Goal: Information Seeking & Learning: Learn about a topic

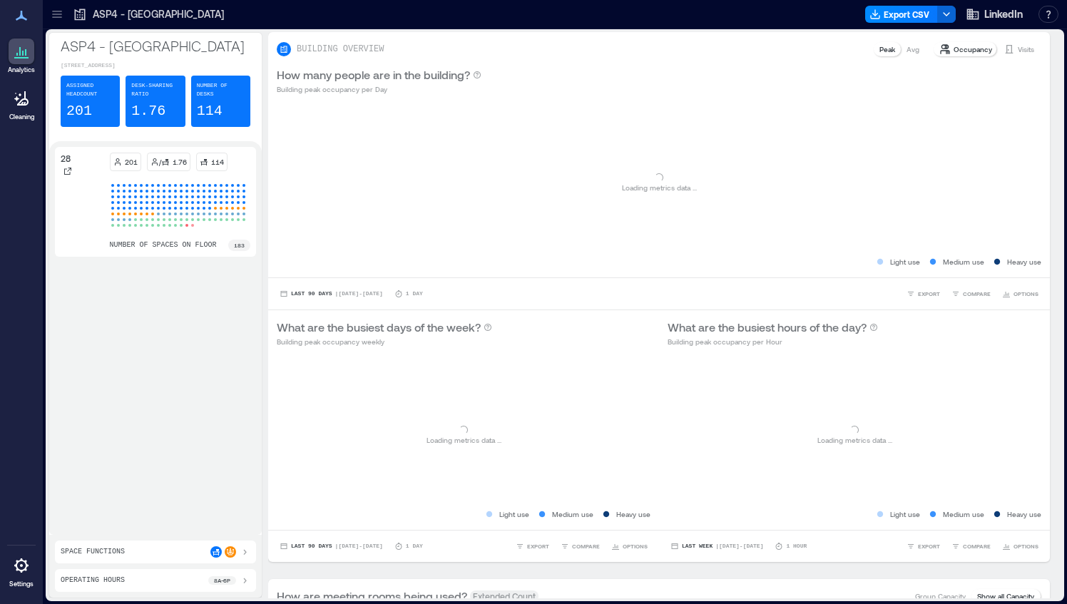
click at [63, 16] on icon at bounding box center [57, 14] width 14 height 14
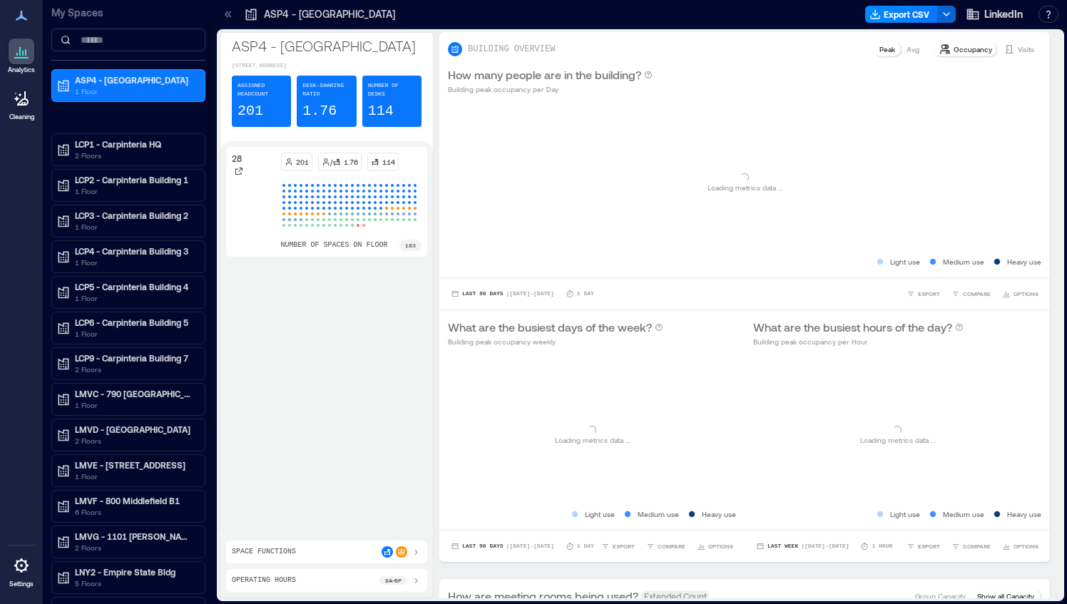
scroll to position [31, 0]
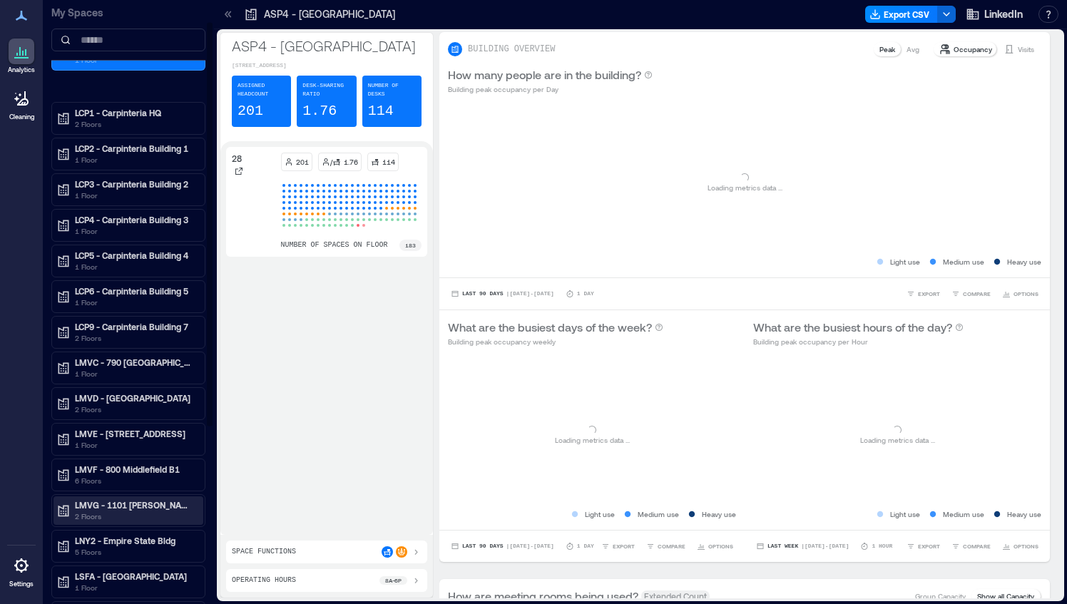
click at [134, 503] on p "LMVG - 1101 [PERSON_NAME] B7" at bounding box center [135, 504] width 120 height 11
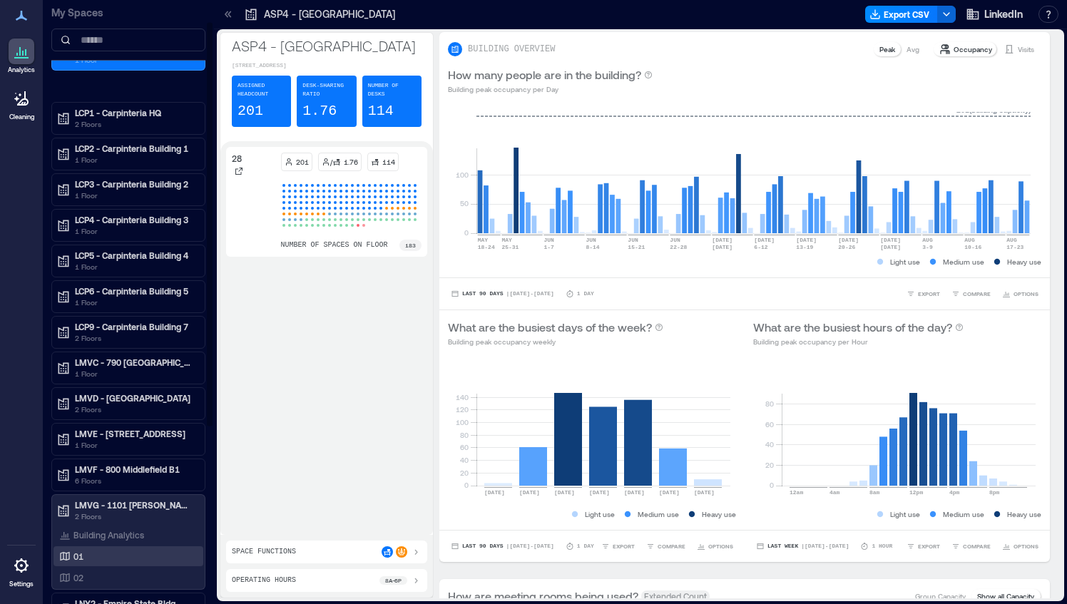
click at [113, 554] on div "01" at bounding box center [125, 556] width 138 height 14
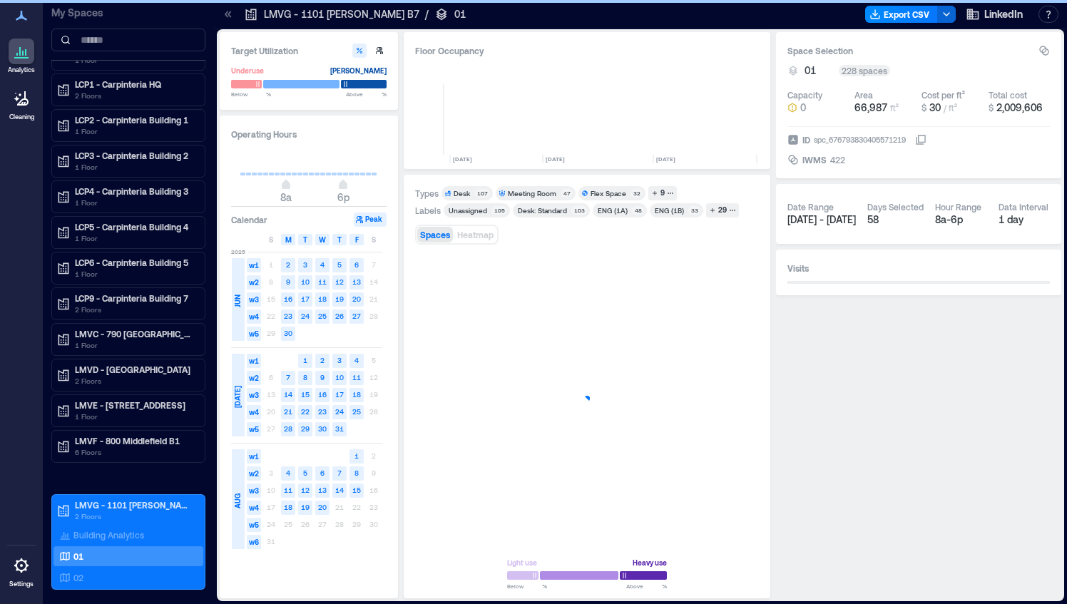
click at [231, 10] on icon at bounding box center [228, 14] width 14 height 14
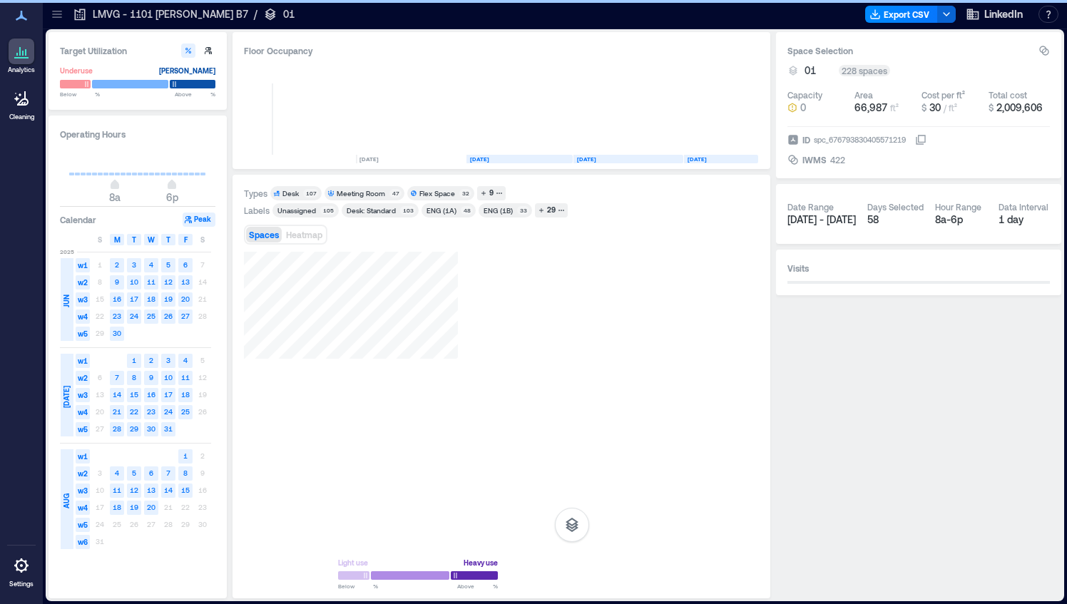
scroll to position [0, 1748]
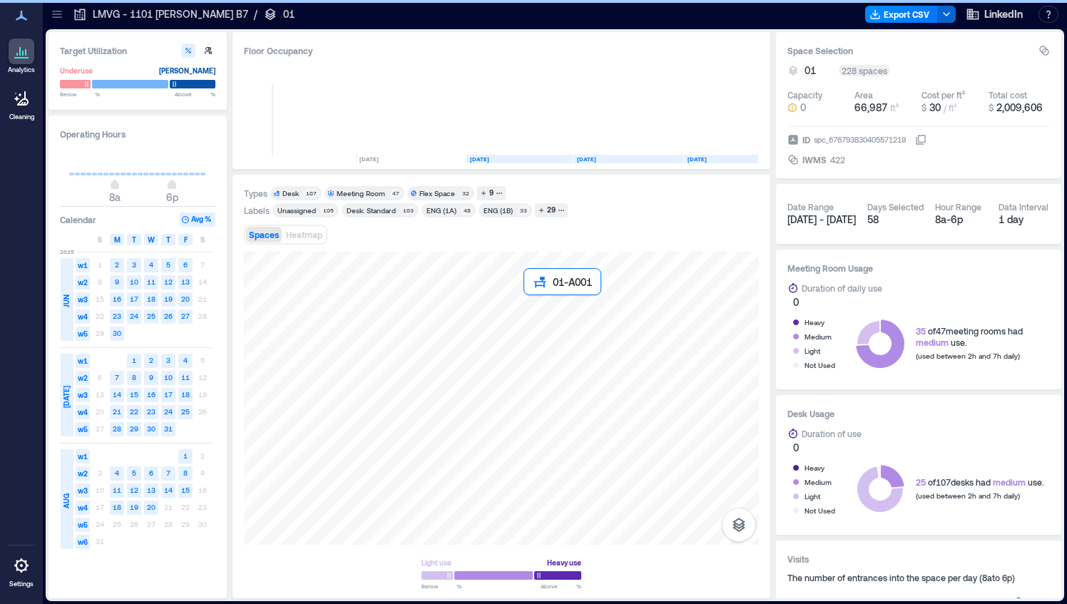
click at [529, 300] on div at bounding box center [501, 398] width 515 height 293
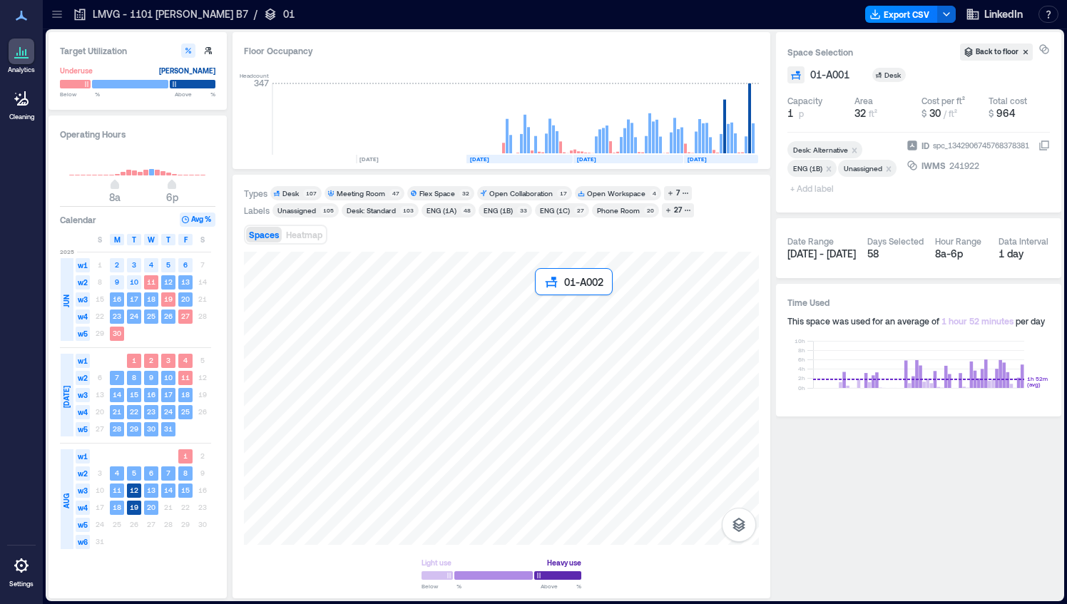
click at [545, 301] on div at bounding box center [501, 398] width 515 height 293
click at [528, 287] on div at bounding box center [501, 398] width 515 height 293
click at [542, 285] on div at bounding box center [501, 398] width 515 height 293
click at [434, 290] on div at bounding box center [501, 398] width 515 height 293
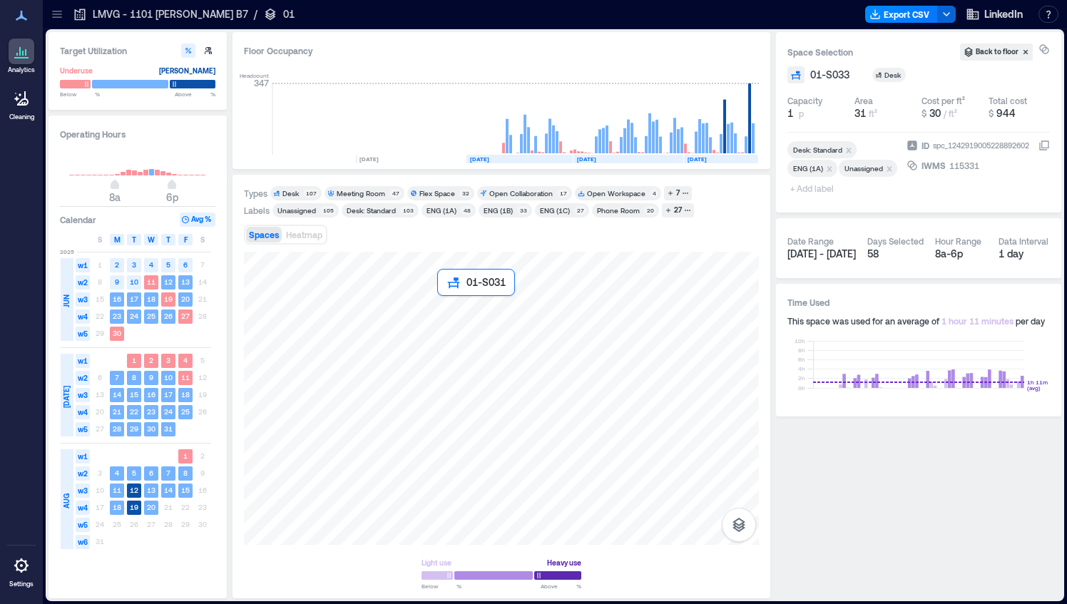
click at [442, 302] on div at bounding box center [501, 398] width 515 height 293
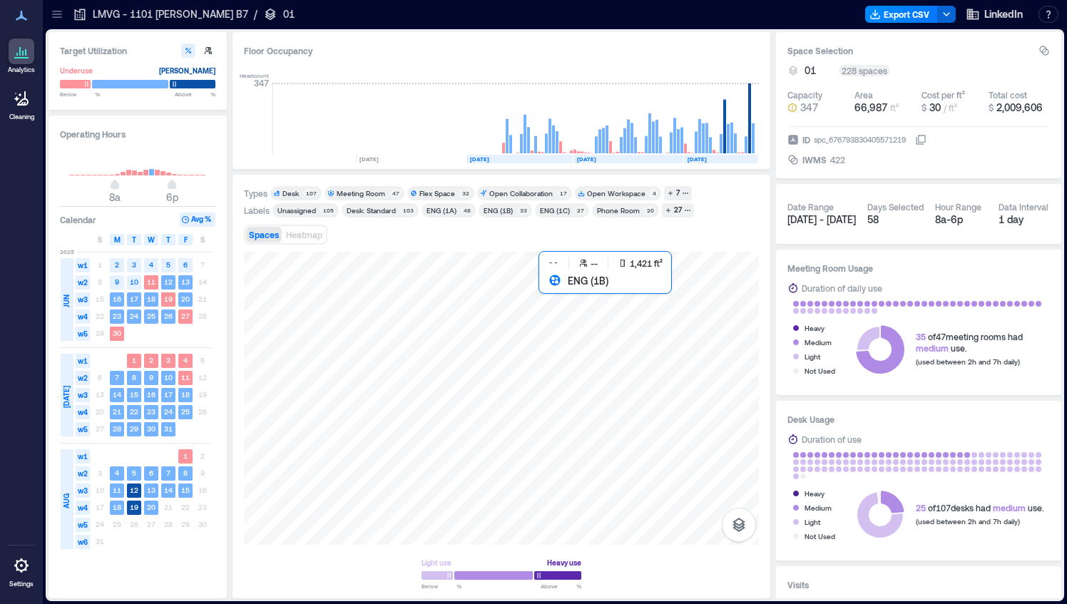
click at [540, 282] on div at bounding box center [501, 398] width 515 height 293
